Goal: Task Accomplishment & Management: Complete application form

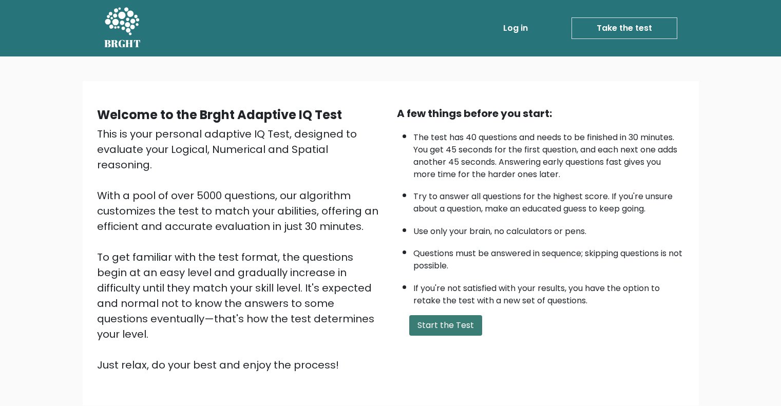
click at [438, 324] on button "Start the Test" at bounding box center [445, 325] width 73 height 21
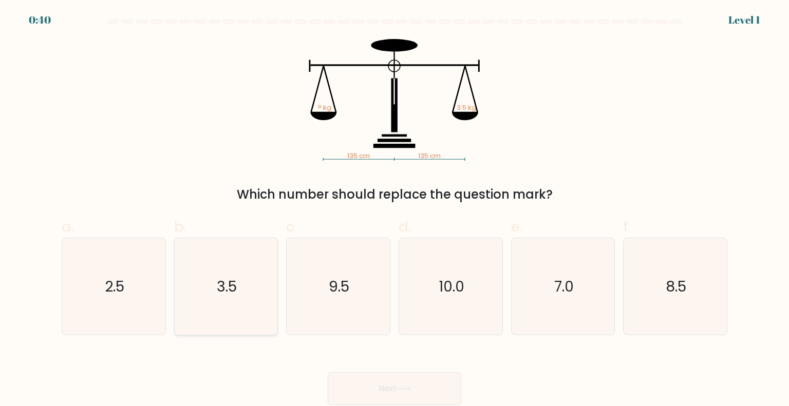
click at [254, 318] on icon "3.5" at bounding box center [226, 286] width 97 height 97
click at [394, 210] on input "b. 3.5" at bounding box center [394, 206] width 1 height 7
radio input "true"
click at [400, 383] on button "Next" at bounding box center [395, 388] width 134 height 33
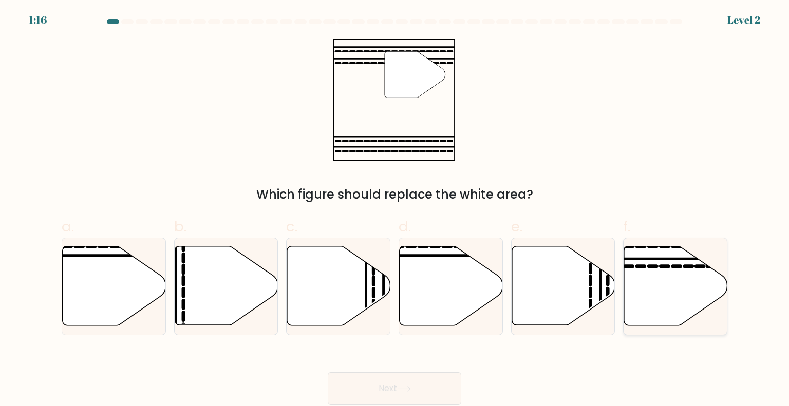
click at [644, 295] on icon at bounding box center [675, 285] width 103 height 79
click at [395, 210] on input "f." at bounding box center [394, 206] width 1 height 7
radio input "true"
click at [371, 385] on button "Next" at bounding box center [395, 388] width 134 height 33
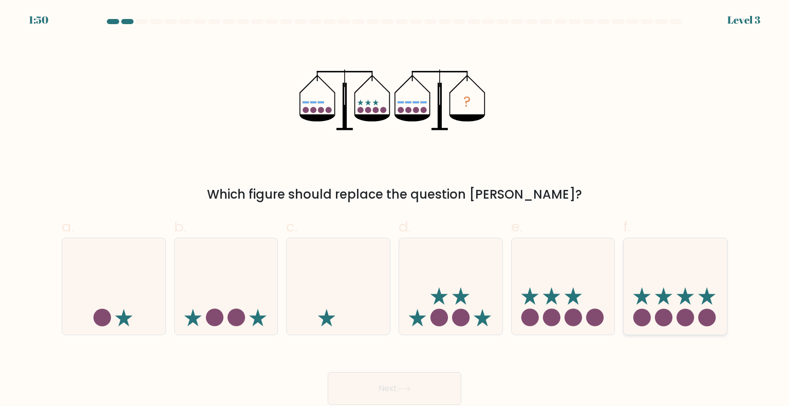
click at [658, 316] on circle at bounding box center [663, 317] width 17 height 17
click at [395, 210] on input "f." at bounding box center [394, 206] width 1 height 7
radio input "true"
click at [366, 389] on button "Next" at bounding box center [395, 388] width 134 height 33
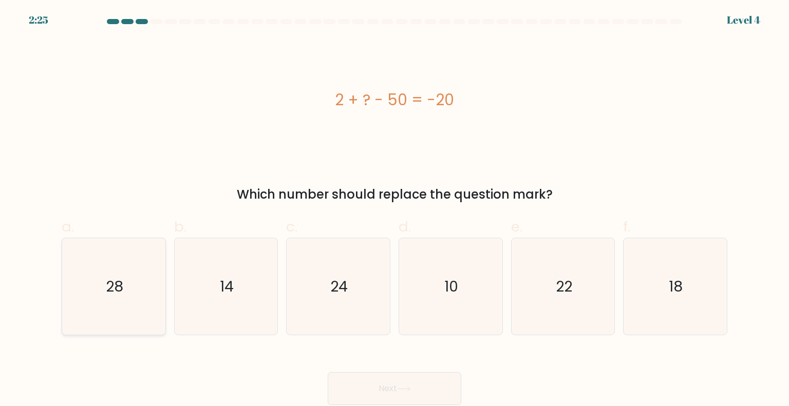
click at [101, 288] on icon "28" at bounding box center [113, 286] width 97 height 97
click at [394, 210] on input "a. 28" at bounding box center [394, 206] width 1 height 7
radio input "true"
click at [446, 385] on button "Next" at bounding box center [395, 388] width 134 height 33
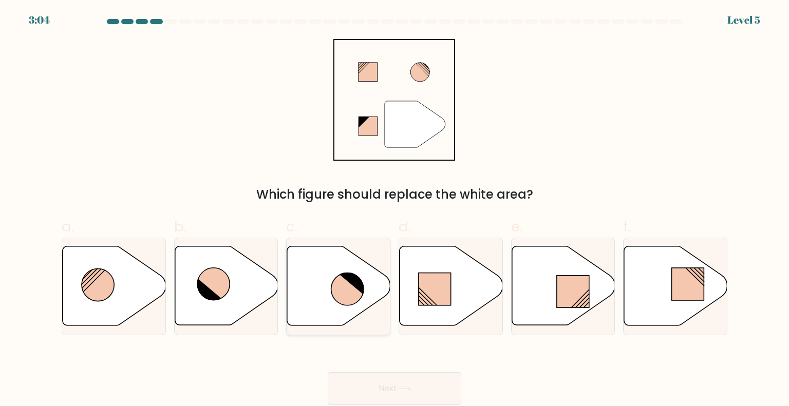
click at [326, 301] on icon at bounding box center [338, 285] width 103 height 79
click at [394, 210] on input "c." at bounding box center [394, 206] width 1 height 7
radio input "true"
click at [369, 382] on button "Next" at bounding box center [395, 388] width 134 height 33
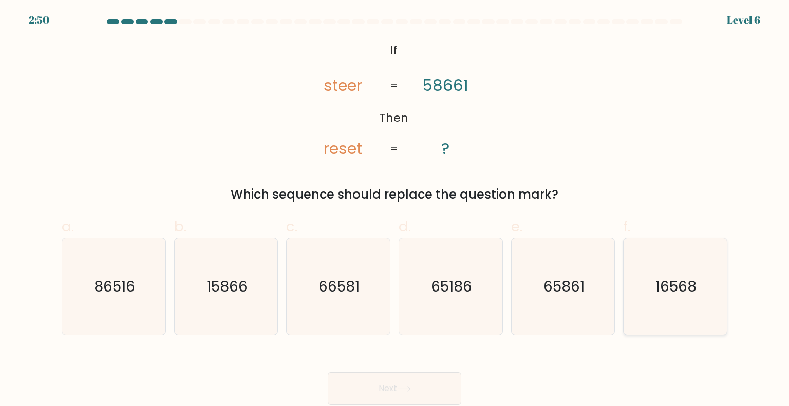
click at [674, 289] on text "16568" at bounding box center [675, 286] width 41 height 21
click at [395, 210] on input "f. 16568" at bounding box center [394, 206] width 1 height 7
radio input "true"
click at [397, 379] on button "Next" at bounding box center [395, 388] width 134 height 33
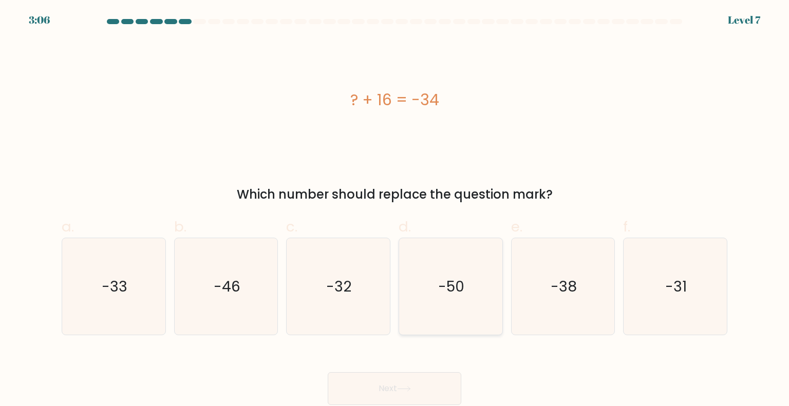
click at [460, 287] on text "-50" at bounding box center [452, 286] width 26 height 21
click at [395, 210] on input "d. -50" at bounding box center [394, 206] width 1 height 7
radio input "true"
click at [395, 394] on button "Next" at bounding box center [395, 388] width 134 height 33
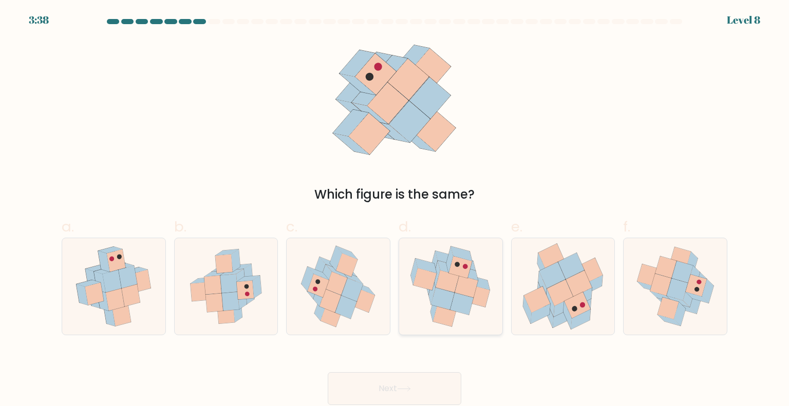
click at [423, 302] on icon at bounding box center [451, 286] width 102 height 97
click at [395, 210] on input "d." at bounding box center [394, 206] width 1 height 7
radio input "true"
click at [367, 393] on button "Next" at bounding box center [395, 388] width 134 height 33
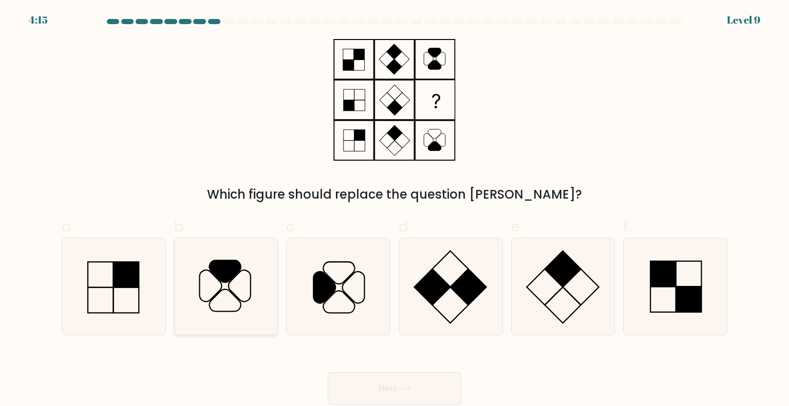
click at [213, 272] on icon at bounding box center [225, 271] width 31 height 22
click at [394, 210] on input "b." at bounding box center [394, 206] width 1 height 7
radio input "true"
click at [368, 374] on button "Next" at bounding box center [395, 388] width 134 height 33
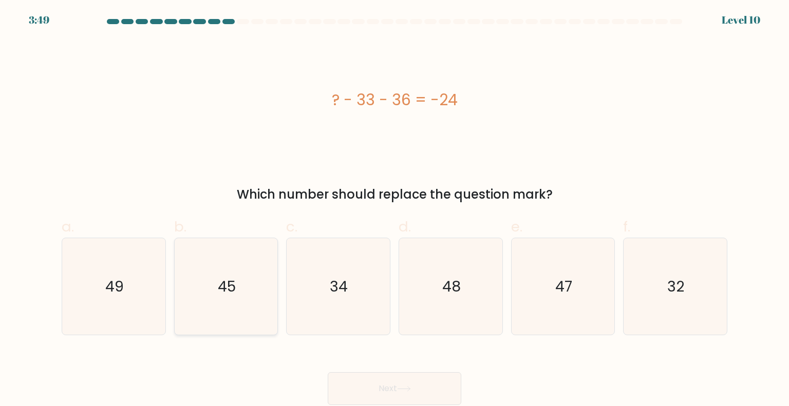
click at [208, 287] on icon "45" at bounding box center [226, 286] width 97 height 97
click at [394, 210] on input "b. 45" at bounding box center [394, 206] width 1 height 7
radio input "true"
click at [421, 393] on button "Next" at bounding box center [395, 388] width 134 height 33
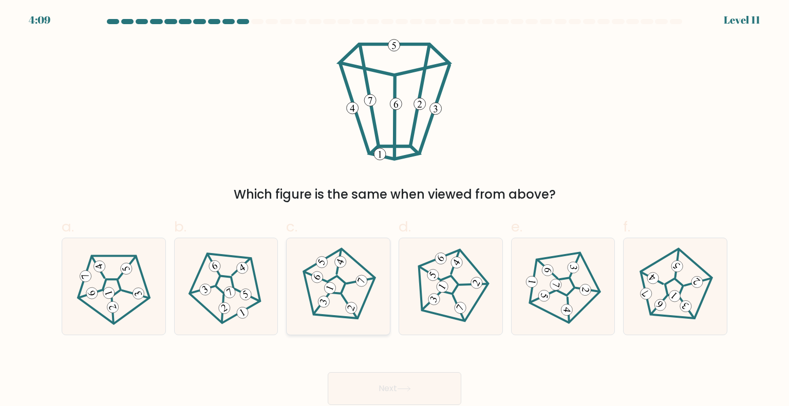
click at [338, 278] on 255 at bounding box center [335, 285] width 23 height 23
click at [394, 210] on input "c." at bounding box center [394, 206] width 1 height 7
radio input "true"
click at [375, 384] on button "Next" at bounding box center [395, 388] width 134 height 33
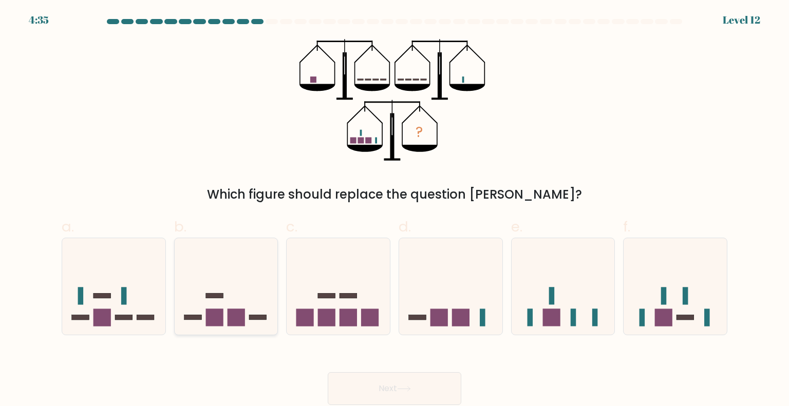
click at [246, 315] on icon at bounding box center [226, 286] width 103 height 85
click at [394, 210] on input "b." at bounding box center [394, 206] width 1 height 7
radio input "true"
click at [343, 319] on rect at bounding box center [347, 317] width 17 height 17
click at [394, 210] on input "c." at bounding box center [394, 206] width 1 height 7
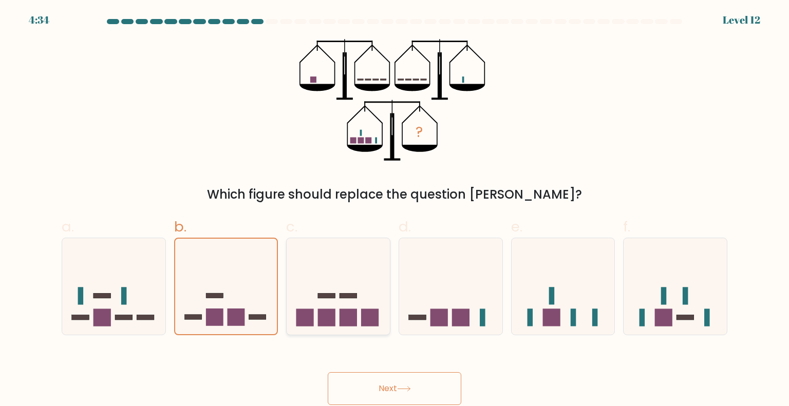
radio input "true"
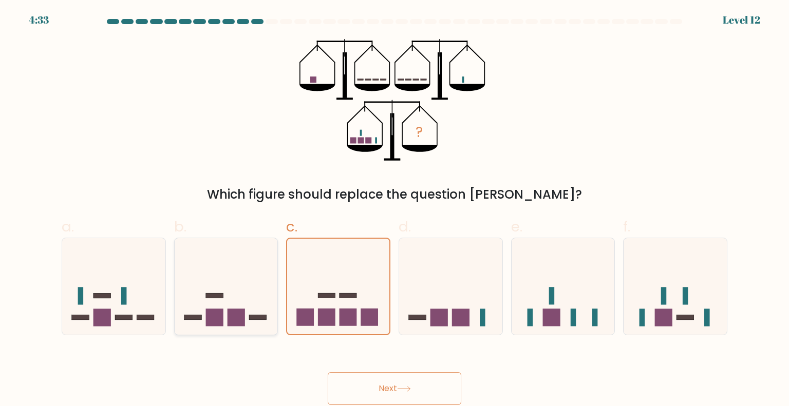
click at [242, 320] on rect at bounding box center [235, 317] width 17 height 17
click at [394, 210] on input "b." at bounding box center [394, 206] width 1 height 7
radio input "true"
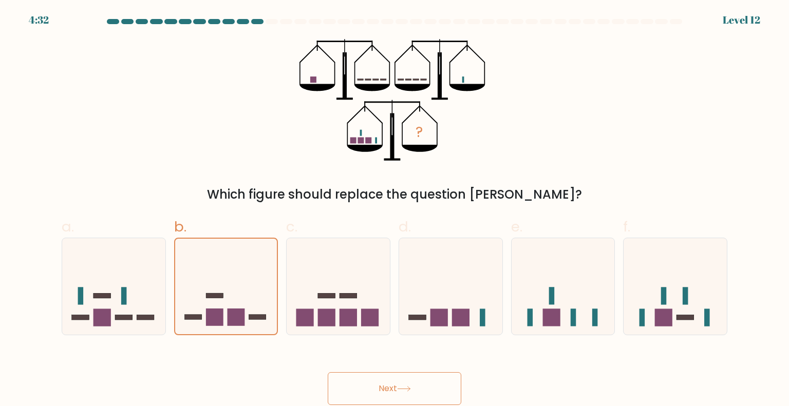
click at [373, 386] on button "Next" at bounding box center [395, 388] width 134 height 33
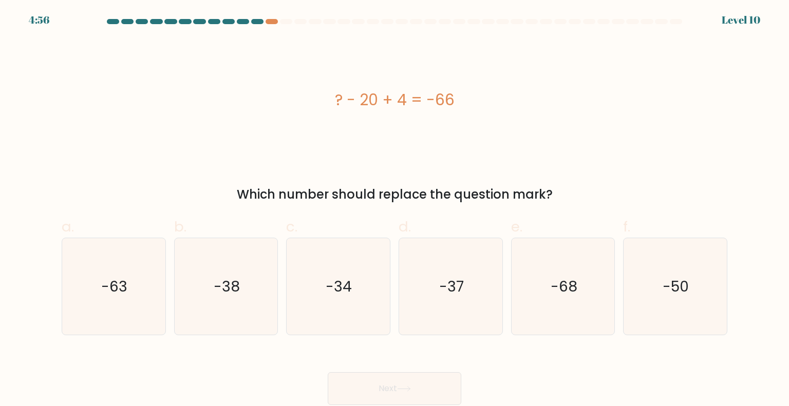
click at [745, 290] on form "a." at bounding box center [394, 212] width 789 height 386
click at [688, 293] on text "-50" at bounding box center [676, 286] width 26 height 21
click at [395, 210] on input "f. -50" at bounding box center [394, 206] width 1 height 7
radio input "true"
click at [388, 388] on button "Next" at bounding box center [395, 388] width 134 height 33
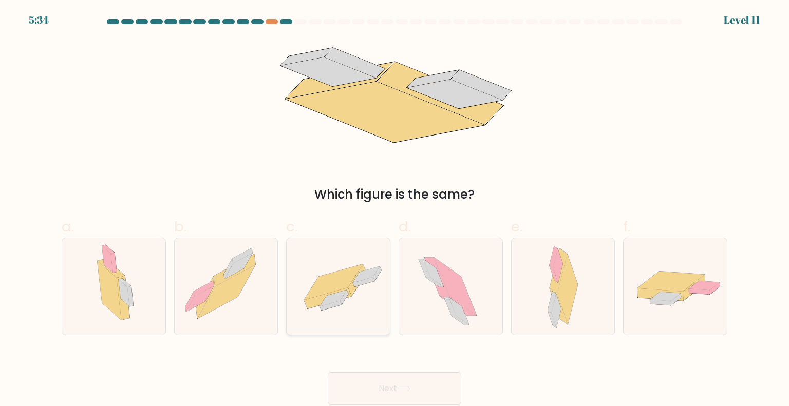
click at [341, 301] on icon at bounding box center [344, 297] width 8 height 14
click at [394, 210] on input "c." at bounding box center [394, 206] width 1 height 7
radio input "true"
click at [377, 388] on button "Next" at bounding box center [395, 388] width 134 height 33
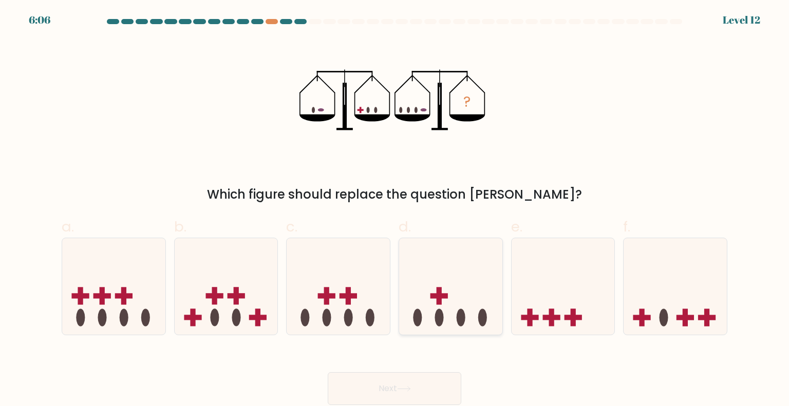
click at [454, 303] on icon at bounding box center [450, 286] width 103 height 85
click at [395, 210] on input "d." at bounding box center [394, 206] width 1 height 7
radio input "true"
click at [398, 385] on button "Next" at bounding box center [395, 388] width 134 height 33
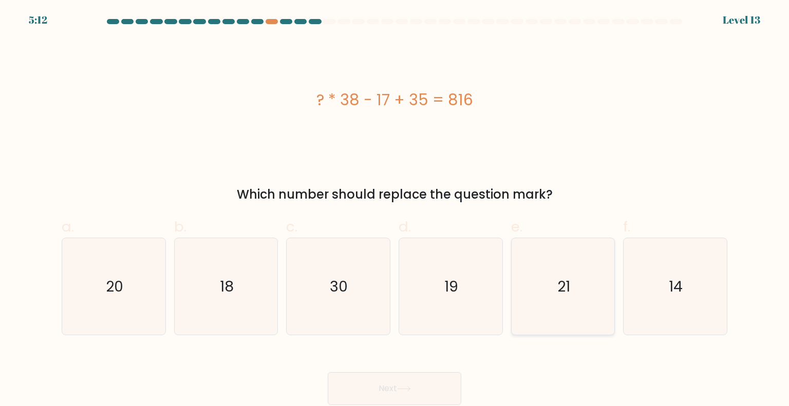
click at [574, 291] on icon "21" at bounding box center [563, 286] width 97 height 97
click at [395, 210] on input "e. 21" at bounding box center [394, 206] width 1 height 7
radio input "true"
click at [405, 380] on button "Next" at bounding box center [395, 388] width 134 height 33
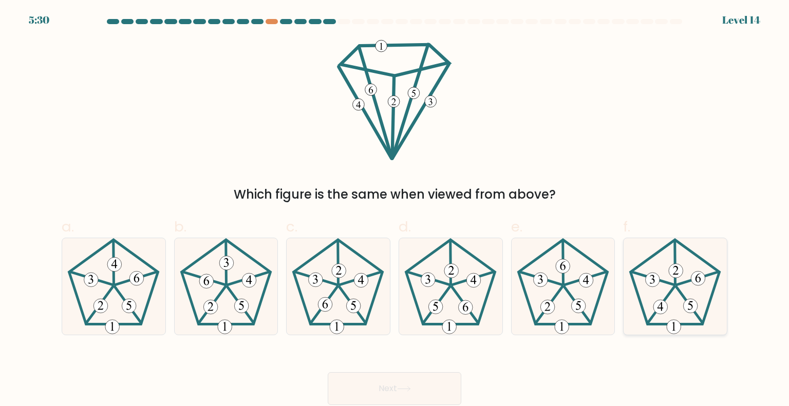
click at [716, 288] on icon at bounding box center [675, 286] width 97 height 97
click at [395, 210] on input "f." at bounding box center [394, 206] width 1 height 7
radio input "true"
click at [423, 386] on button "Next" at bounding box center [395, 388] width 134 height 33
